Goal: Task Accomplishment & Management: Use online tool/utility

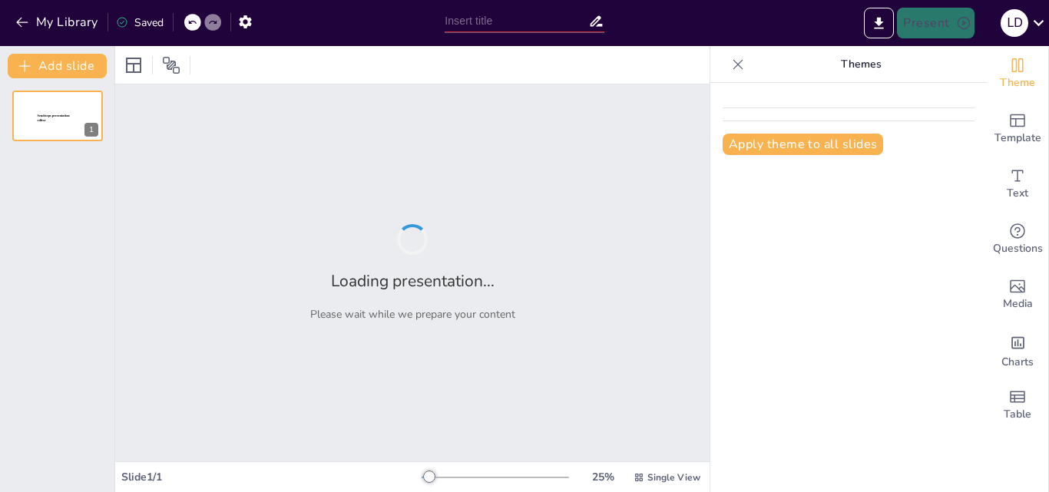
type input "Topología [PERSON_NAME]: Definición y Funciones Esenciales"
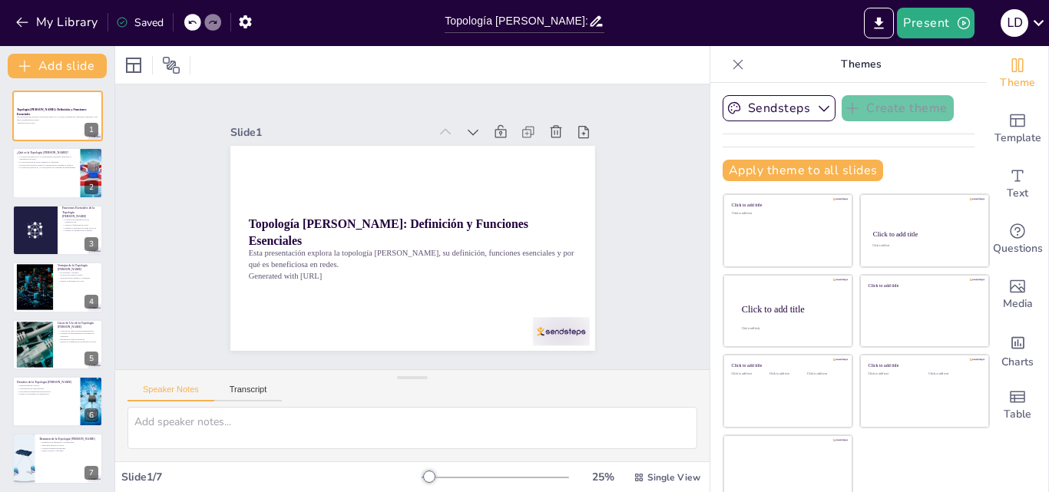
click at [730, 64] on icon at bounding box center [737, 64] width 15 height 15
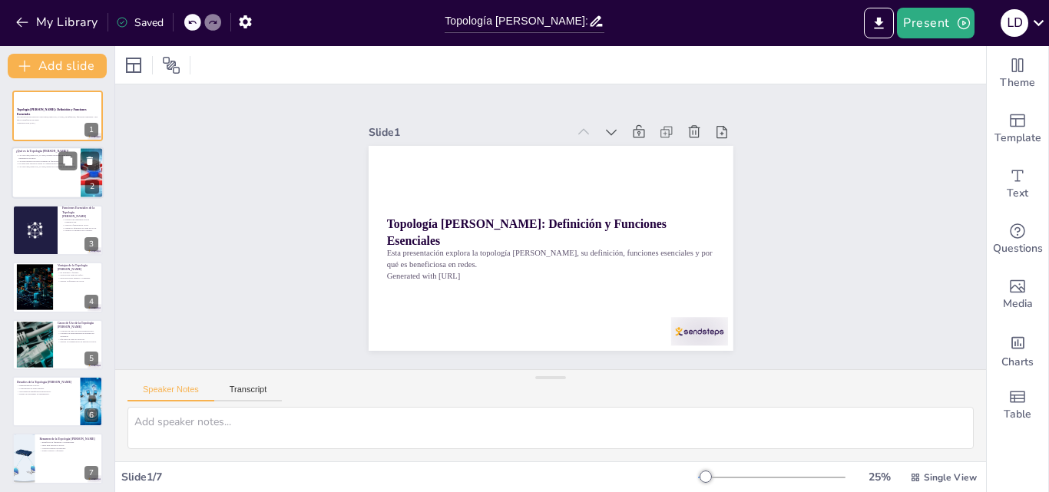
click at [42, 189] on div at bounding box center [58, 173] width 92 height 52
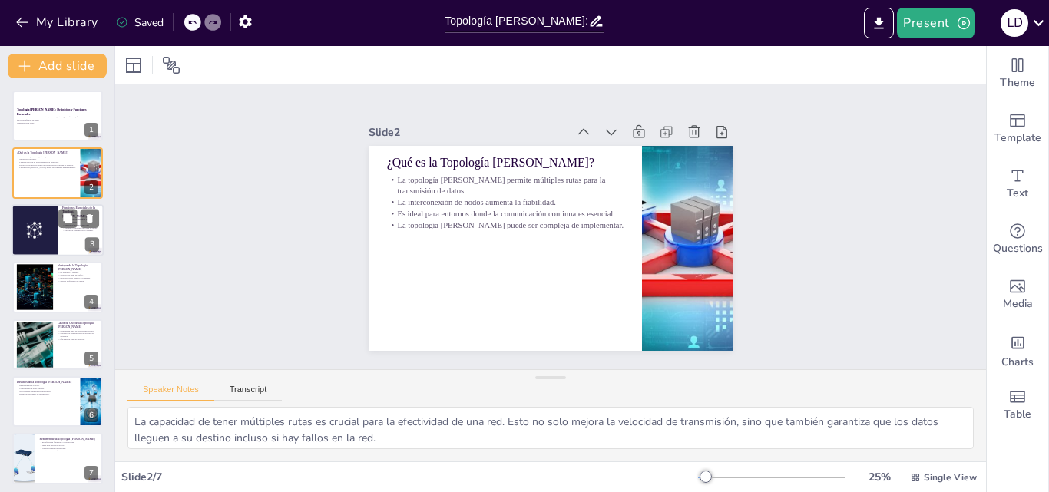
drag, startPoint x: 64, startPoint y: 248, endPoint x: 72, endPoint y: 236, distance: 13.8
click at [68, 241] on div at bounding box center [58, 230] width 92 height 52
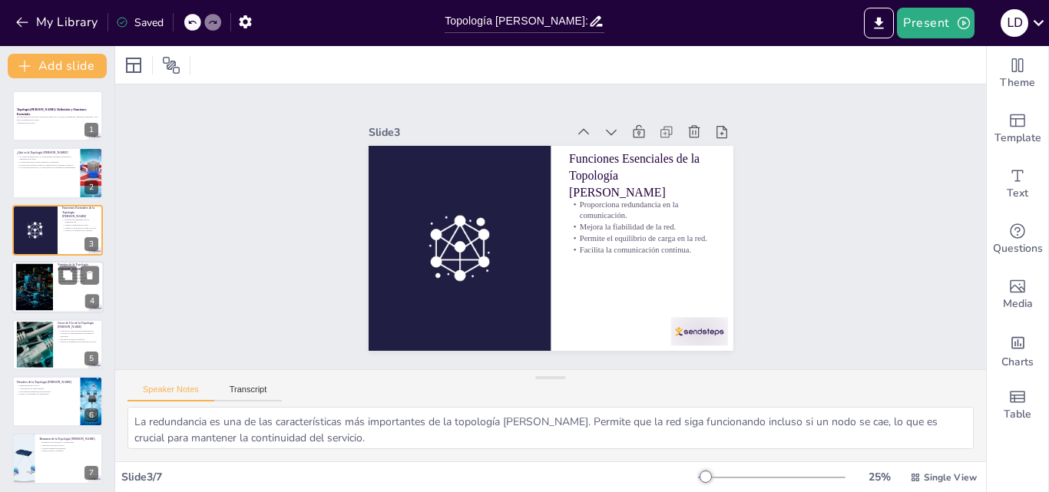
click at [43, 286] on div at bounding box center [35, 287] width 84 height 47
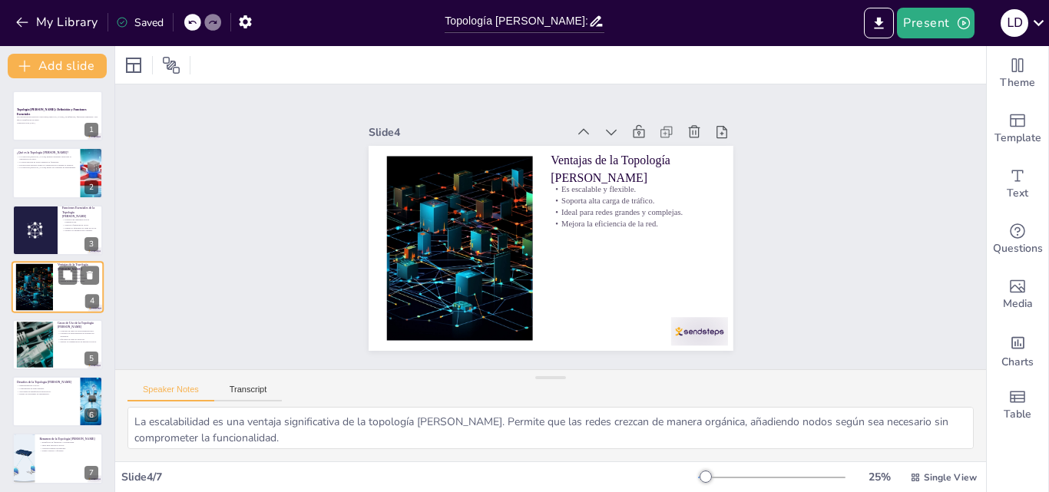
scroll to position [2, 0]
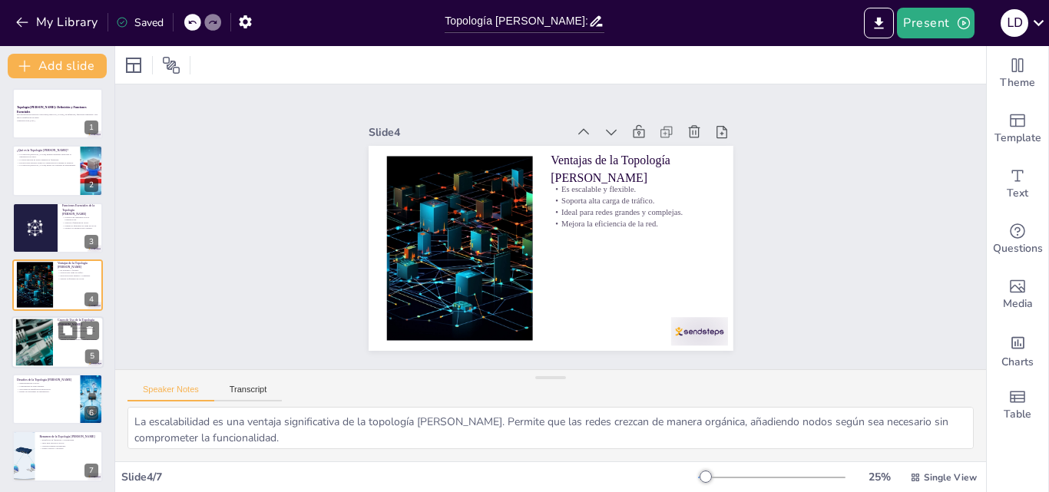
click at [33, 333] on div at bounding box center [34, 342] width 150 height 47
type textarea "La topología [PERSON_NAME] es fundamental en telecomunicaciones, donde la comun…"
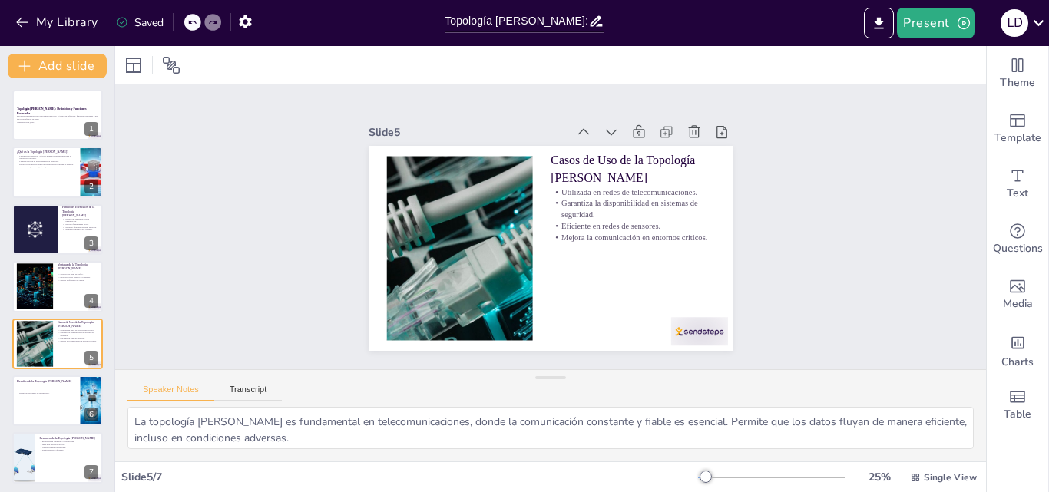
scroll to position [0, 0]
click at [937, 29] on button "Present" at bounding box center [935, 23] width 77 height 31
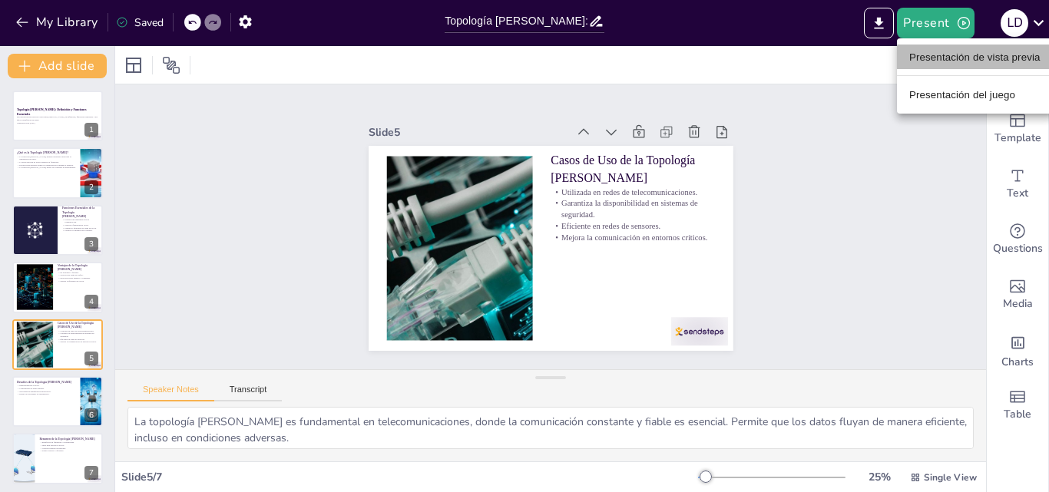
click at [938, 65] on li "Presentación de vista previa" at bounding box center [975, 57] width 156 height 25
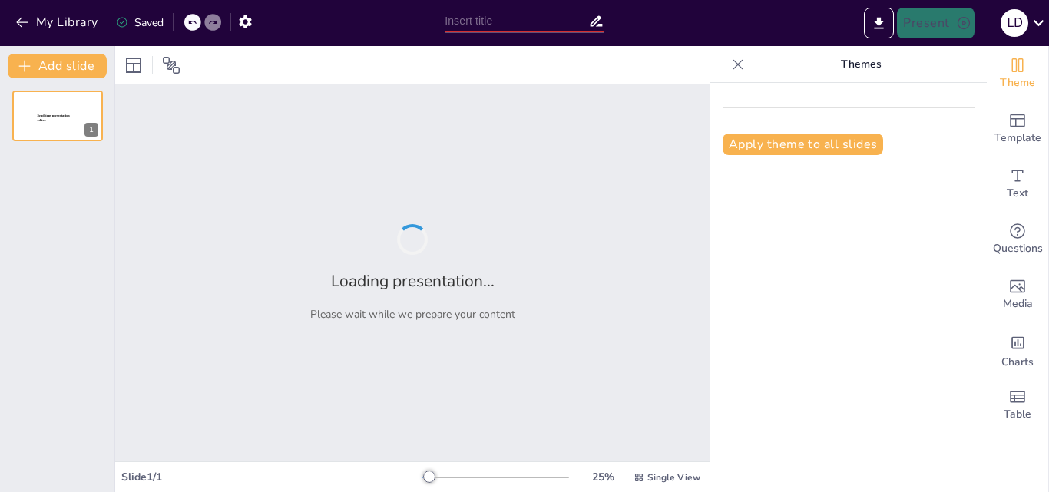
type input "Topología [PERSON_NAME]: Definición y Funciones Esenciales"
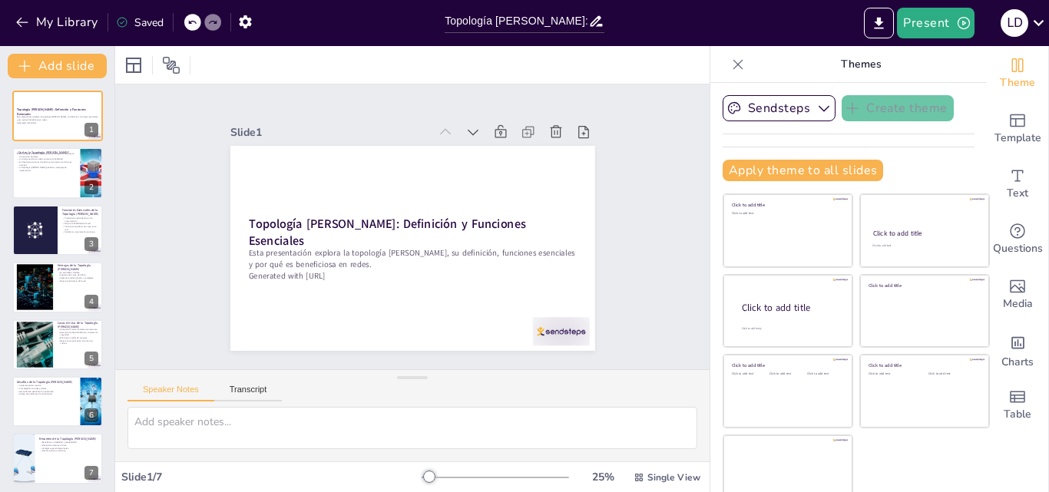
click at [730, 70] on icon at bounding box center [737, 64] width 15 height 15
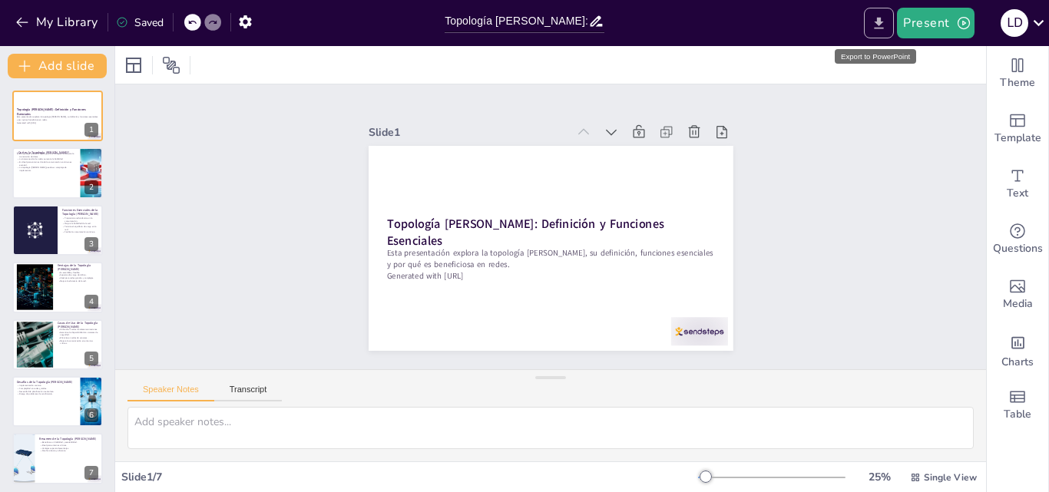
click at [880, 21] on icon "Export to PowerPoint" at bounding box center [878, 23] width 9 height 12
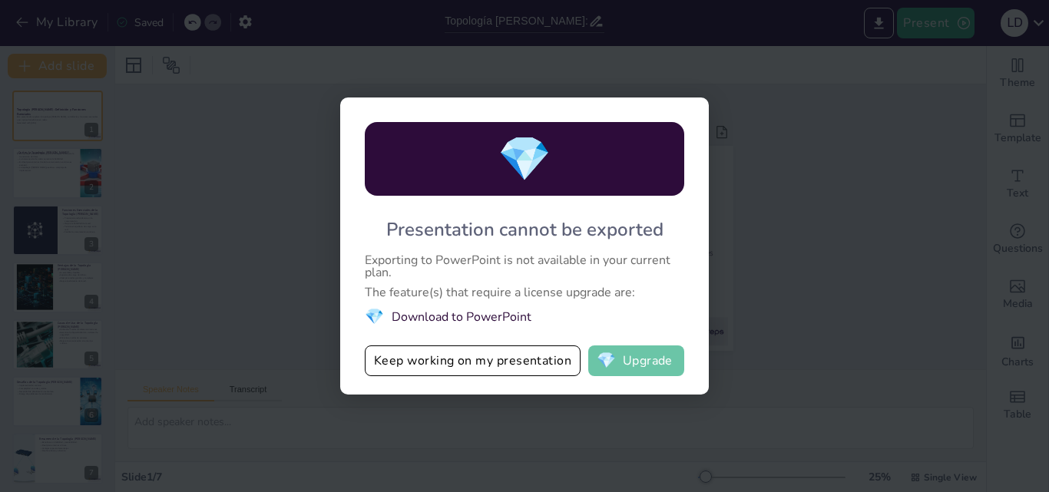
click at [627, 369] on button "💎 Upgrade" at bounding box center [636, 360] width 96 height 31
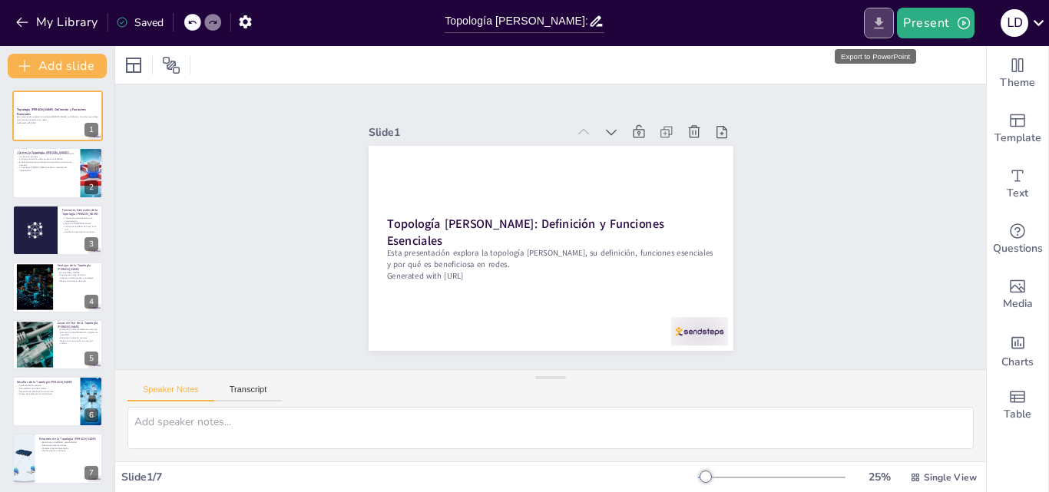
click at [874, 26] on icon "Export to PowerPoint" at bounding box center [878, 23] width 16 height 16
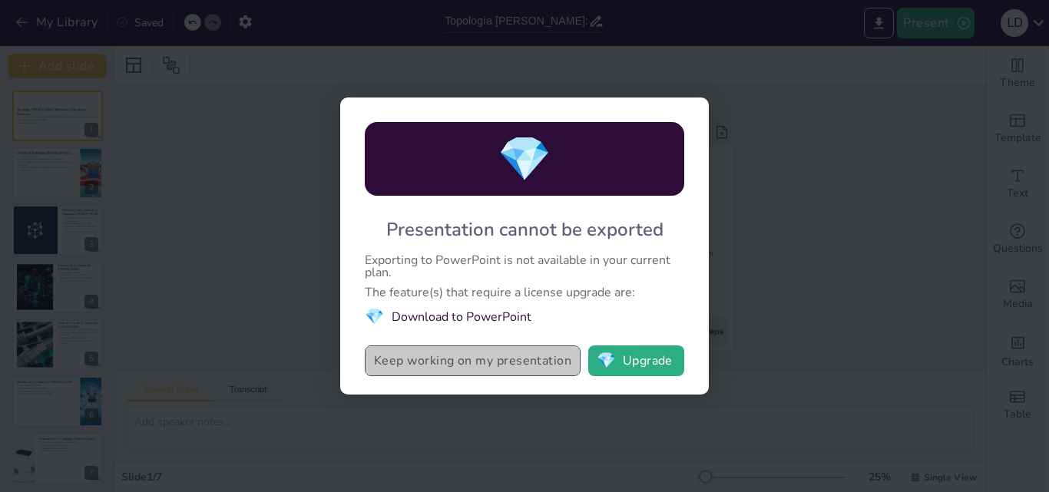
click at [387, 362] on button "Keep working on my presentation" at bounding box center [473, 360] width 216 height 31
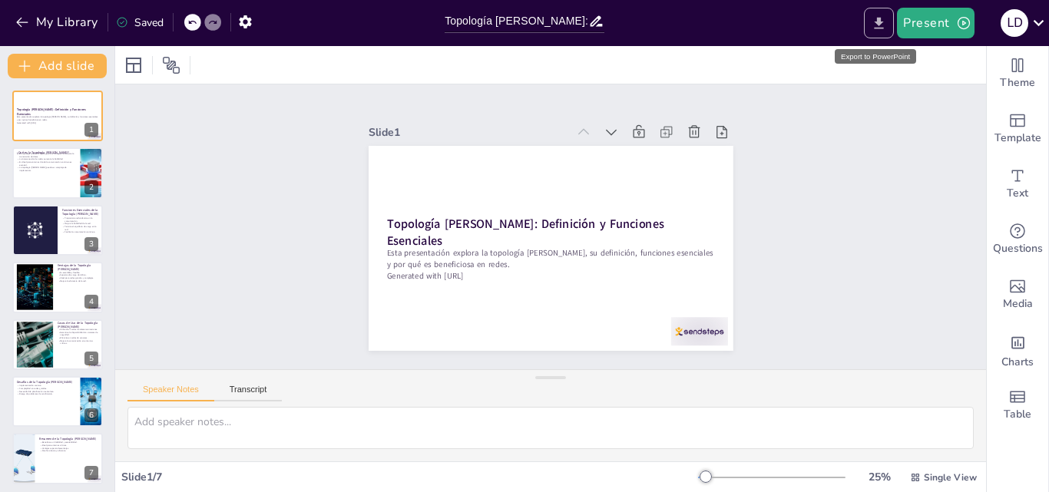
drag, startPoint x: 874, startPoint y: 35, endPoint x: 877, endPoint y: 18, distance: 17.0
click at [877, 18] on button "Export to PowerPoint" at bounding box center [879, 23] width 30 height 31
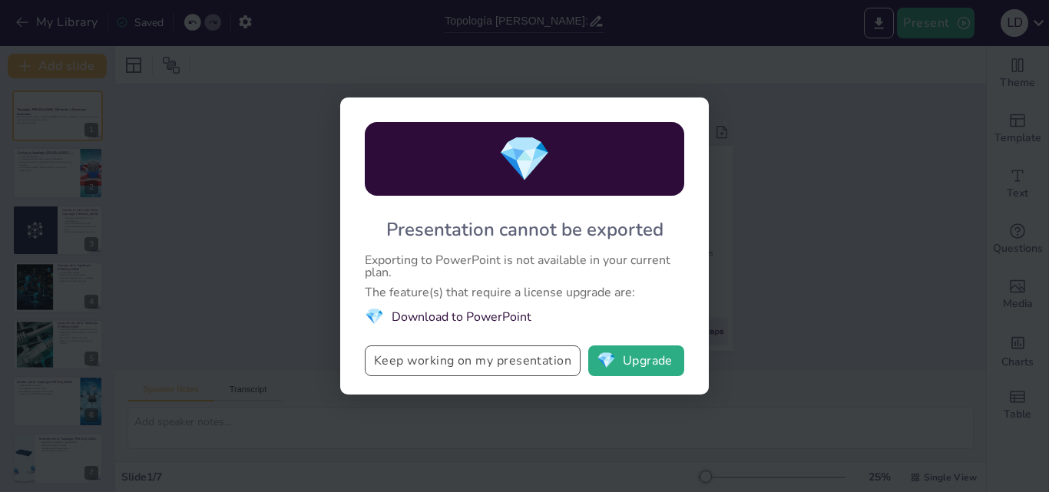
click at [464, 363] on button "Keep working on my presentation" at bounding box center [473, 360] width 216 height 31
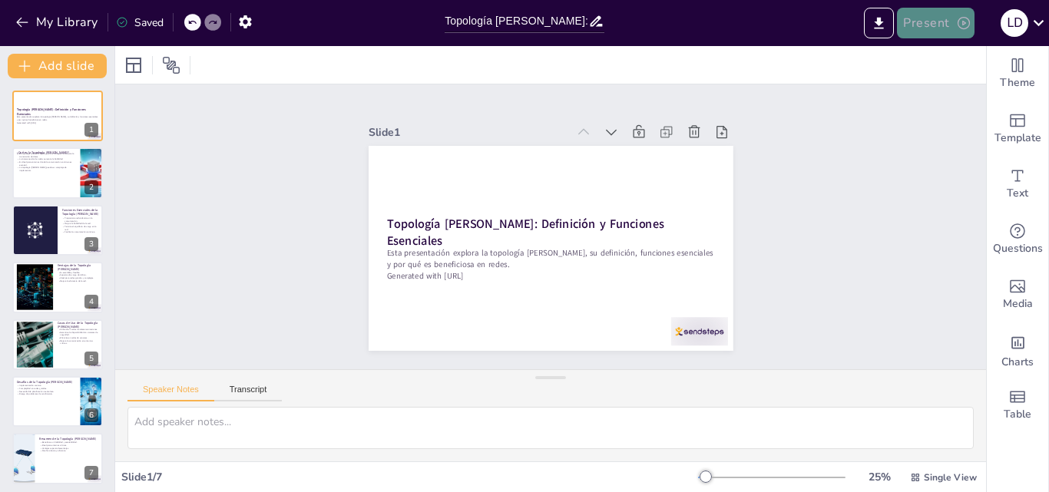
click at [947, 31] on button "Present" at bounding box center [935, 23] width 77 height 31
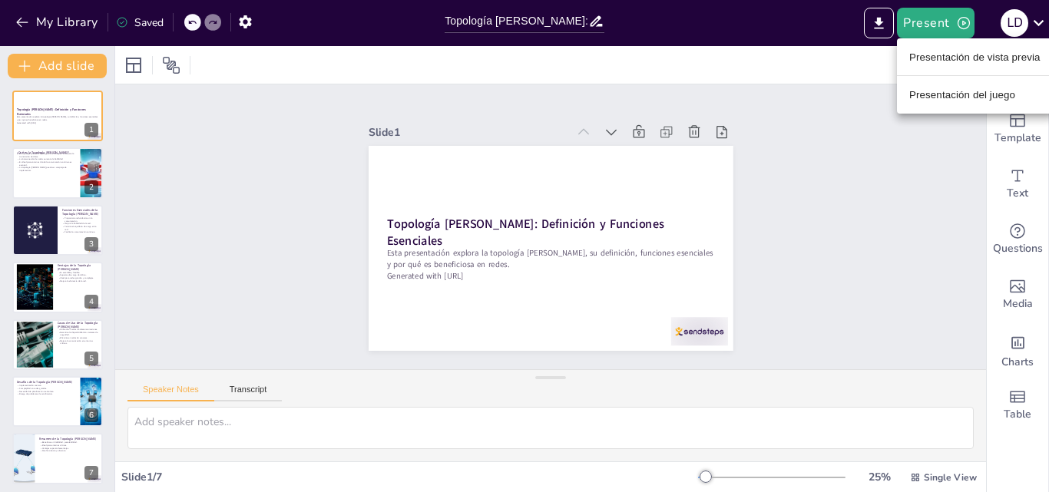
drag, startPoint x: 959, startPoint y: 65, endPoint x: 946, endPoint y: 112, distance: 48.4
click at [959, 73] on ul "Presentación de vista previa Presentación del juego" at bounding box center [975, 75] width 156 height 75
click at [951, 28] on div at bounding box center [524, 246] width 1049 height 492
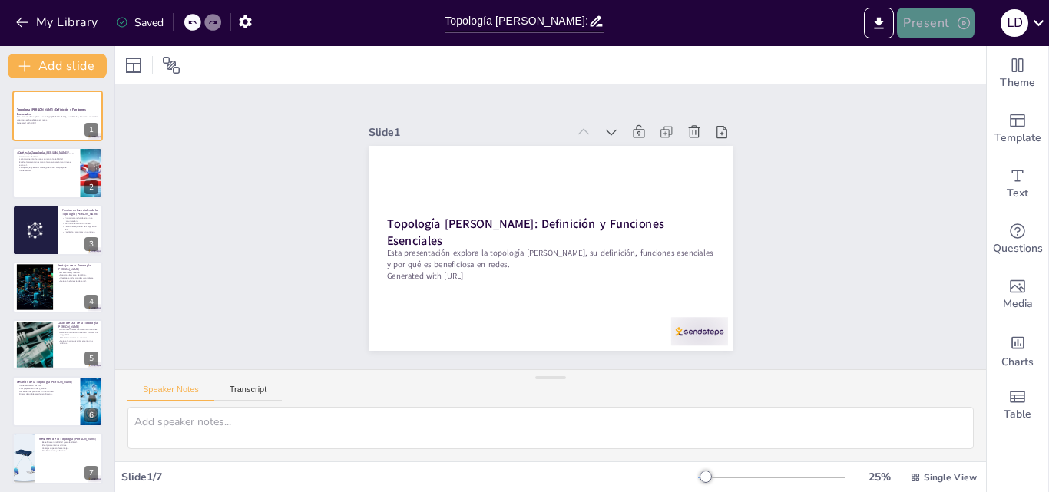
click at [939, 26] on button "Present" at bounding box center [935, 23] width 77 height 31
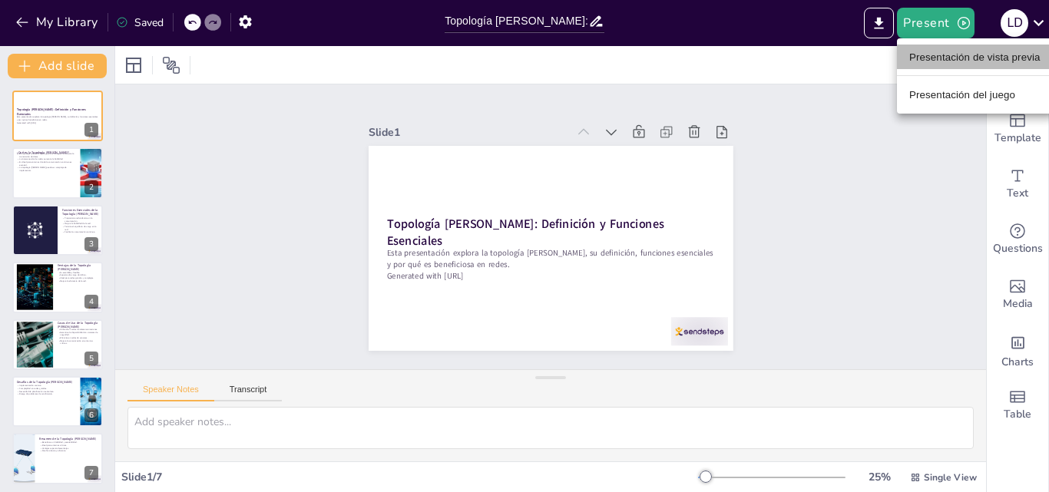
click at [937, 57] on font "Presentación de vista previa" at bounding box center [974, 57] width 131 height 12
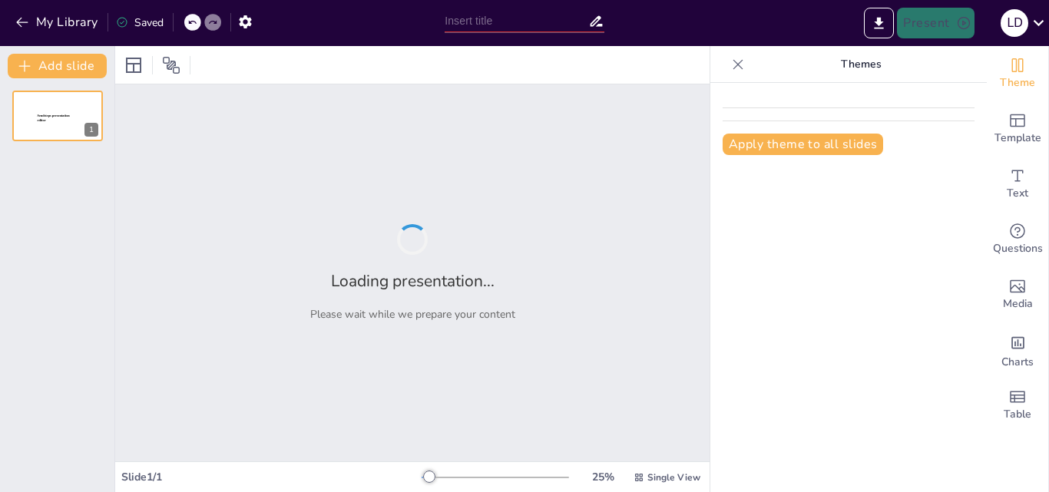
type input "Topología [PERSON_NAME]: Definición y Funciones Esenciales"
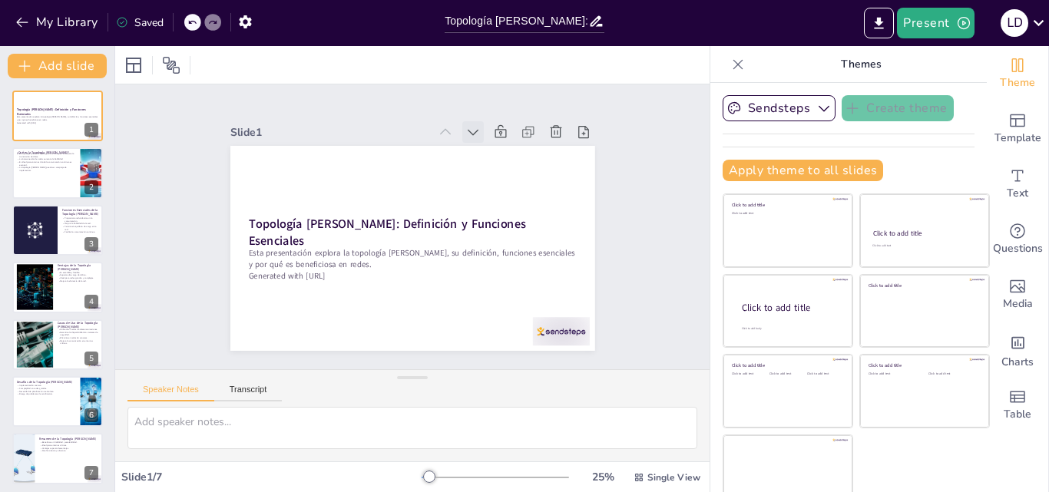
click at [488, 286] on div at bounding box center [500, 298] width 24 height 24
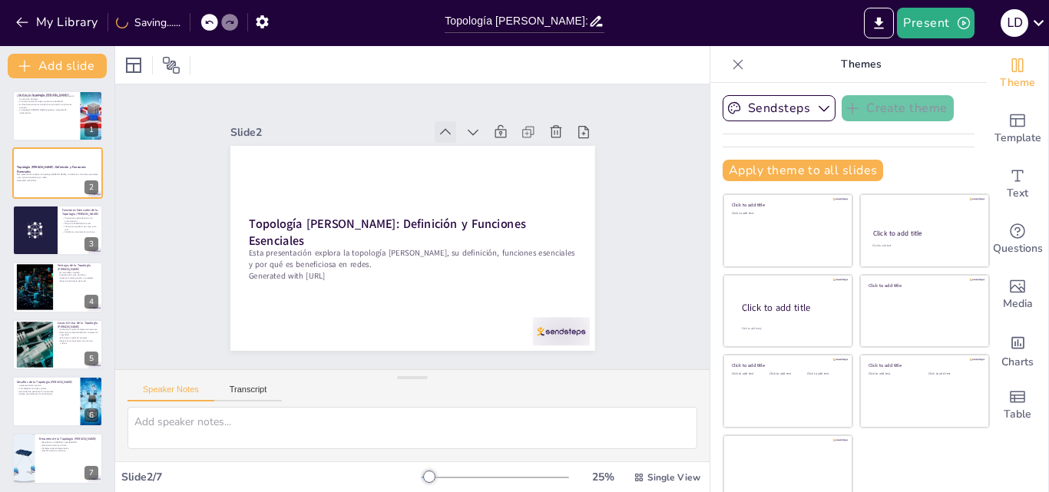
click at [428, 312] on div at bounding box center [420, 326] width 28 height 28
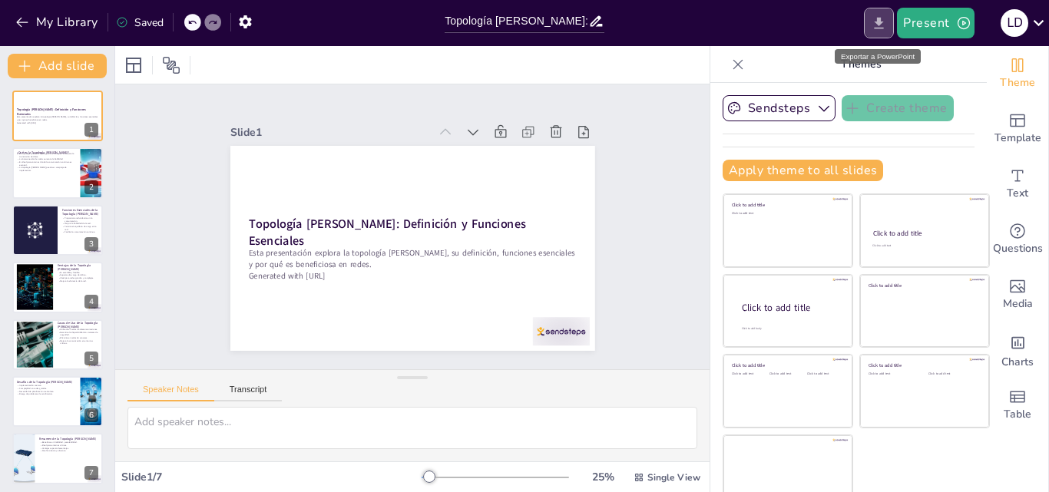
click at [874, 29] on icon "Export to PowerPoint" at bounding box center [878, 23] width 16 height 16
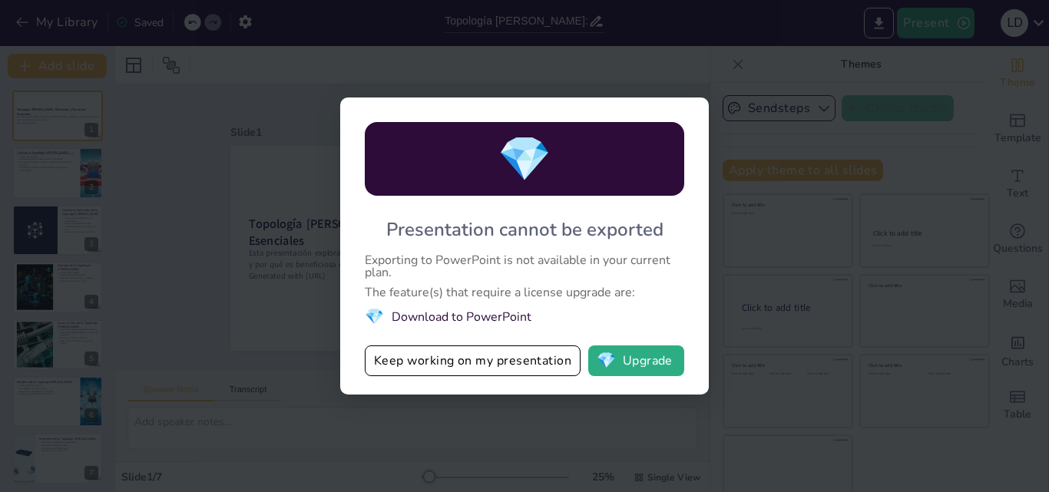
click at [268, 365] on div "💎 Presentation cannot be exported Exporting to PowerPoint is not available in y…" at bounding box center [524, 246] width 1049 height 492
click at [437, 365] on button "Keep working on my presentation" at bounding box center [473, 360] width 216 height 31
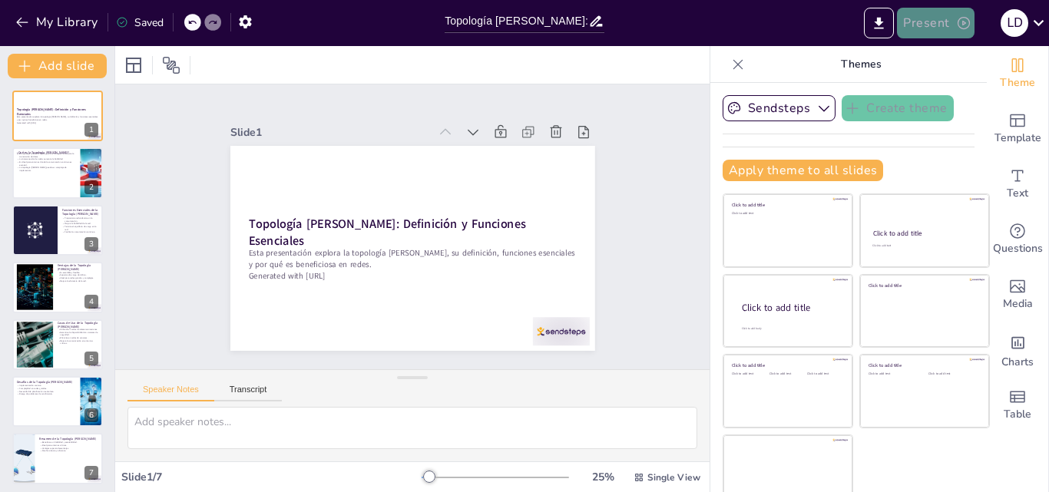
click at [924, 25] on button "Present" at bounding box center [935, 23] width 77 height 31
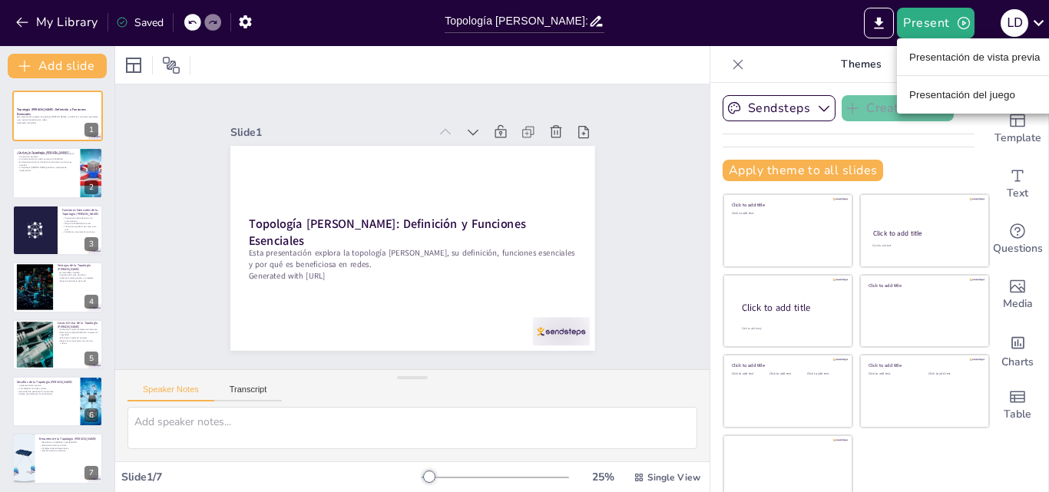
click at [985, 97] on font "Presentación del juego" at bounding box center [962, 95] width 106 height 12
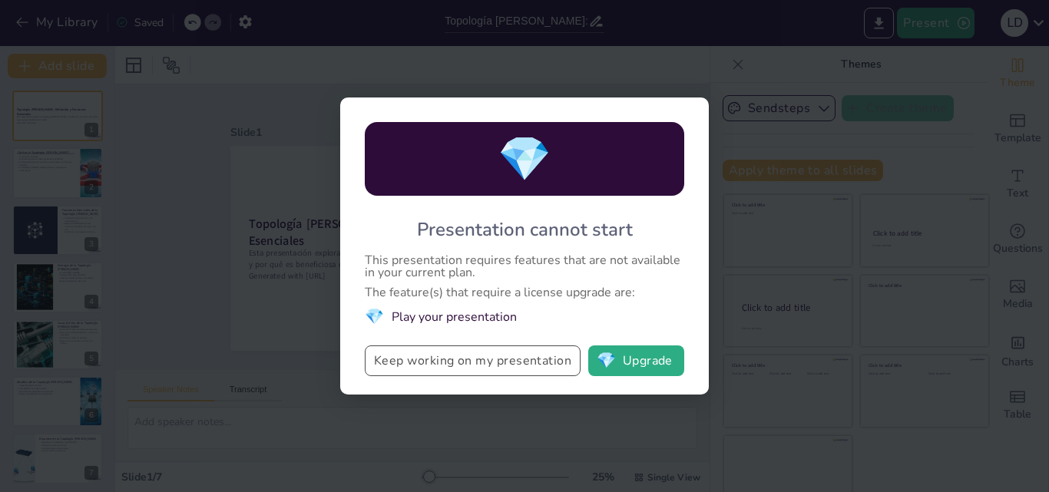
click at [423, 362] on button "Keep working on my presentation" at bounding box center [473, 360] width 216 height 31
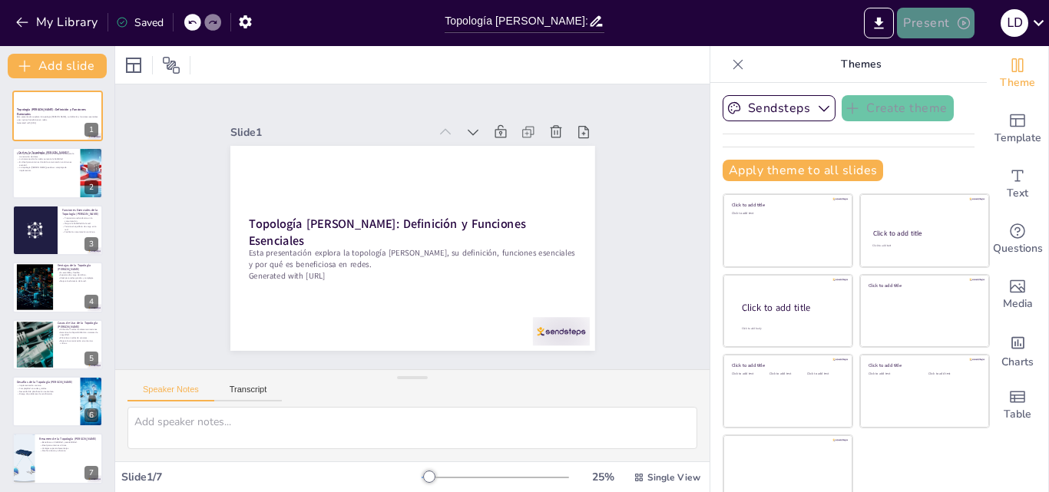
click at [930, 29] on button "Present" at bounding box center [935, 23] width 77 height 31
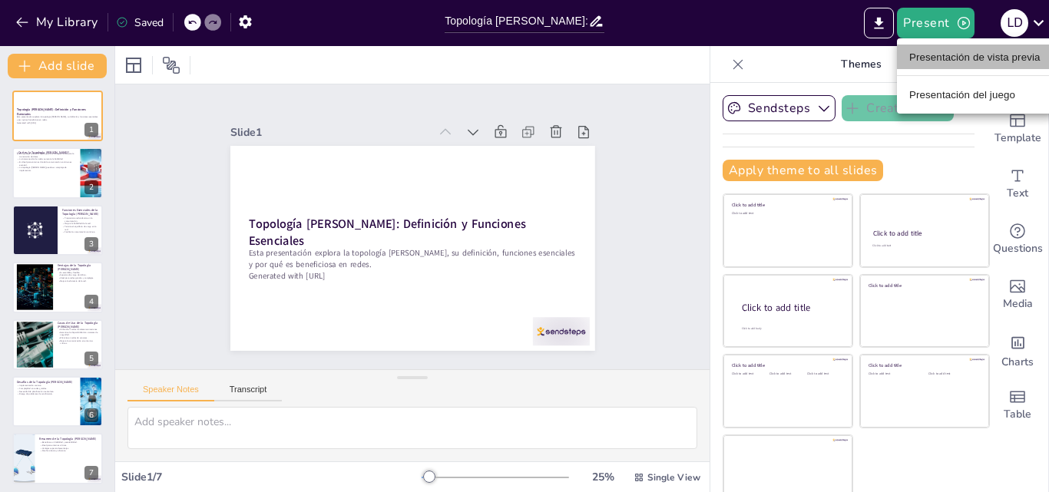
click at [965, 63] on font "Presentación de vista previa" at bounding box center [974, 56] width 131 height 15
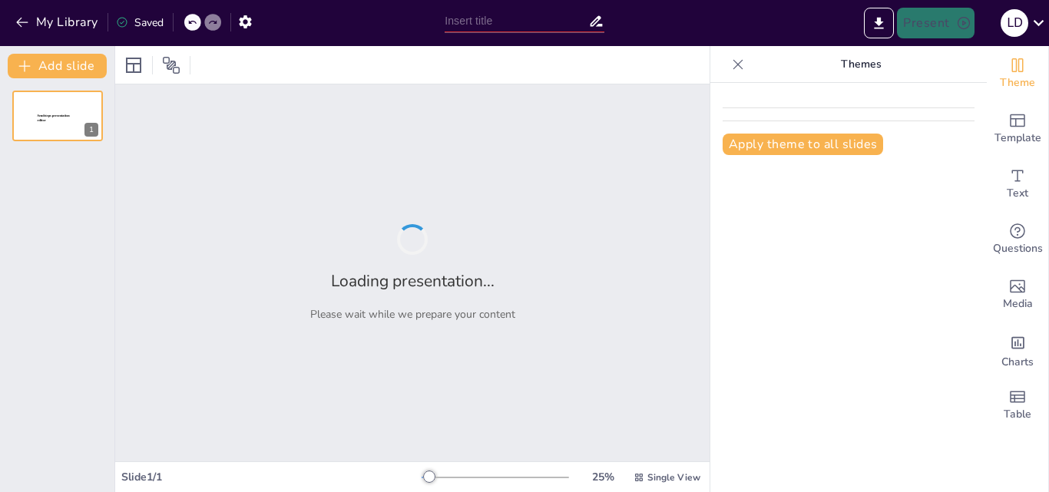
type input "Topología [PERSON_NAME]: Definición y Funciones Esenciales"
